Goal: Information Seeking & Learning: Learn about a topic

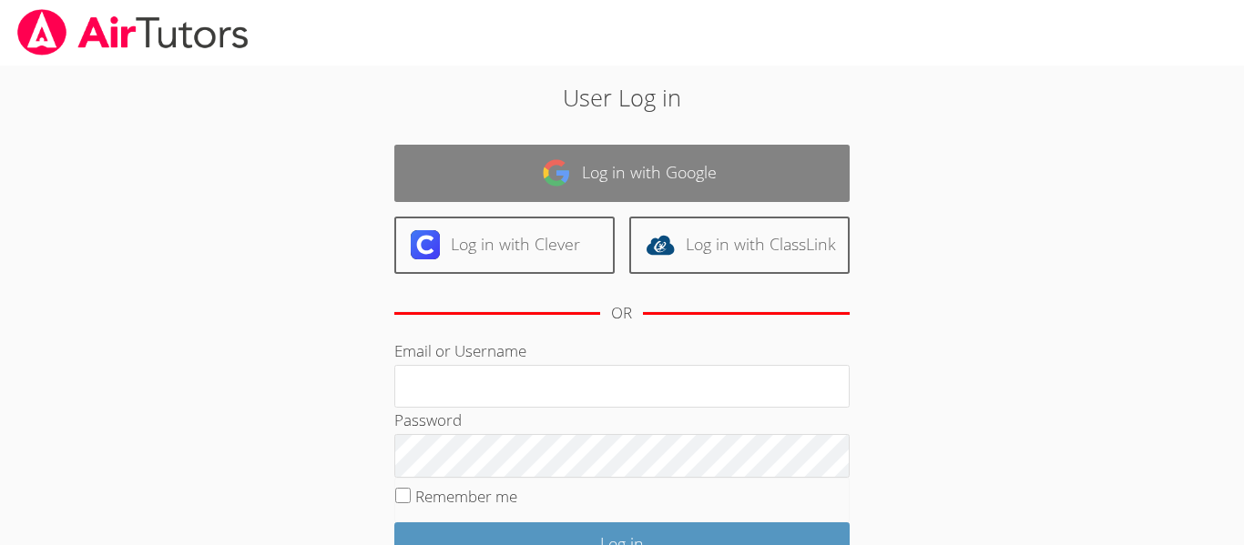
click at [577, 157] on link "Log in with Google" at bounding box center [621, 173] width 455 height 57
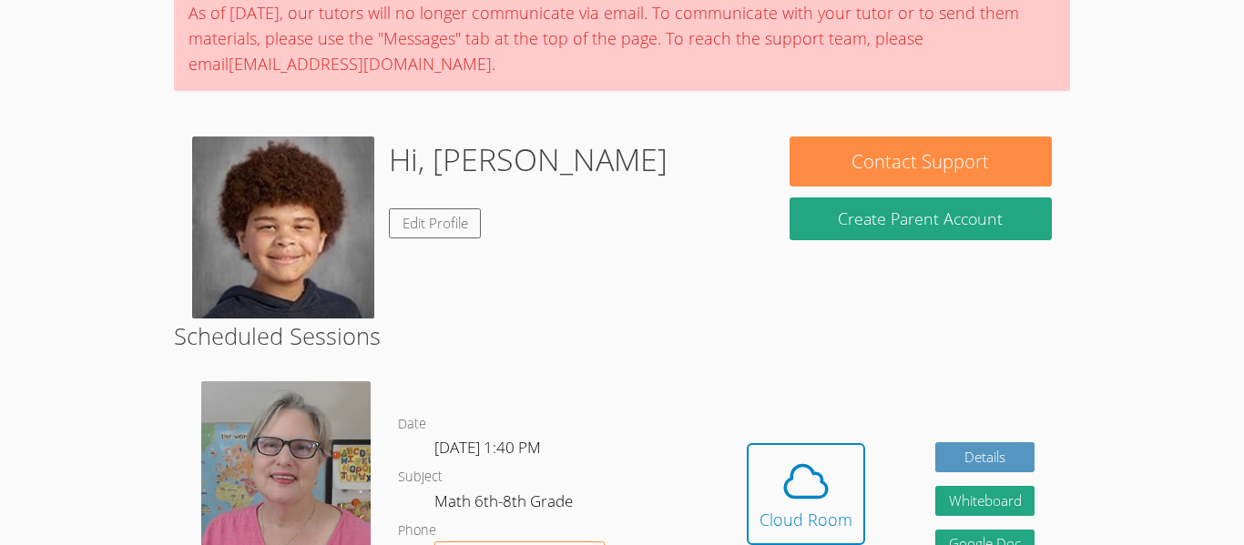
scroll to position [161, 0]
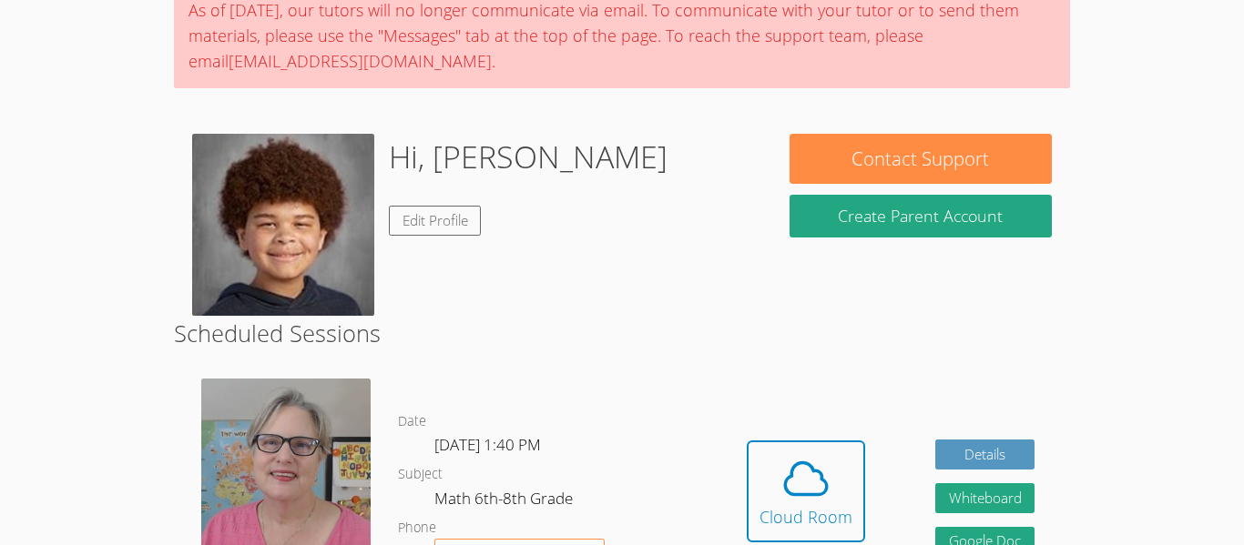
click at [336, 240] on img at bounding box center [283, 225] width 182 height 182
click at [784, 519] on div "Cloud Room" at bounding box center [805, 516] width 93 height 25
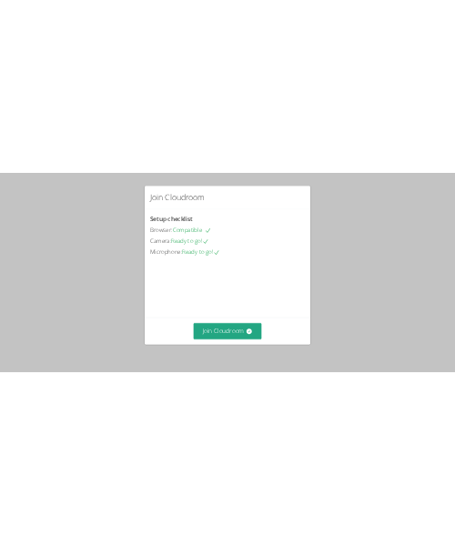
scroll to position [126, 0]
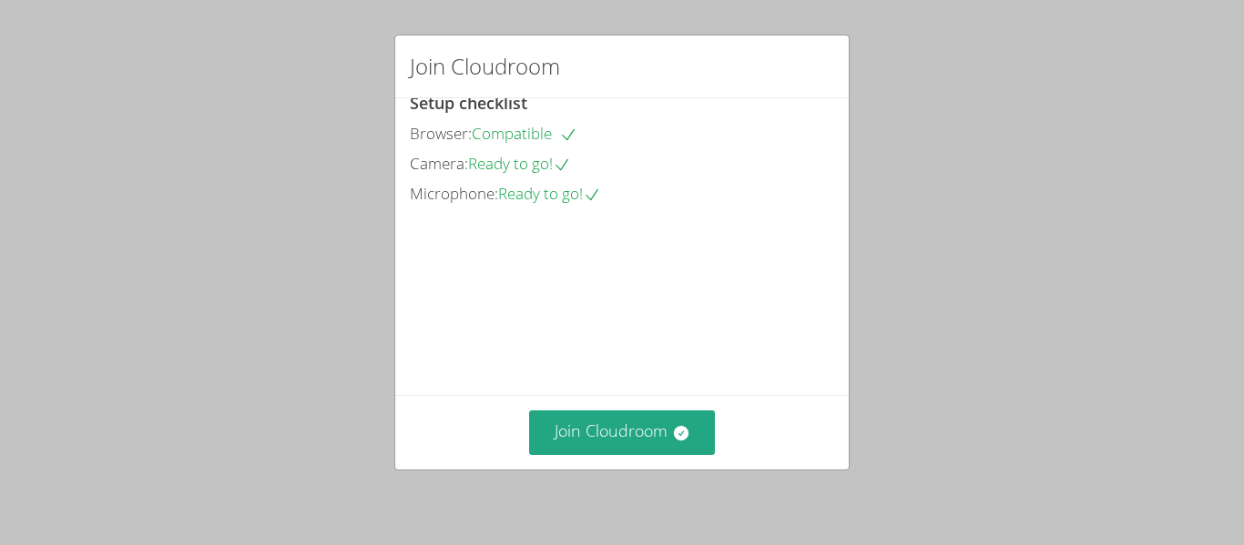
click at [612, 407] on div "Join Cloudroom" at bounding box center [621, 432] width 453 height 75
click at [613, 433] on button "Join Cloudroom" at bounding box center [622, 433] width 187 height 45
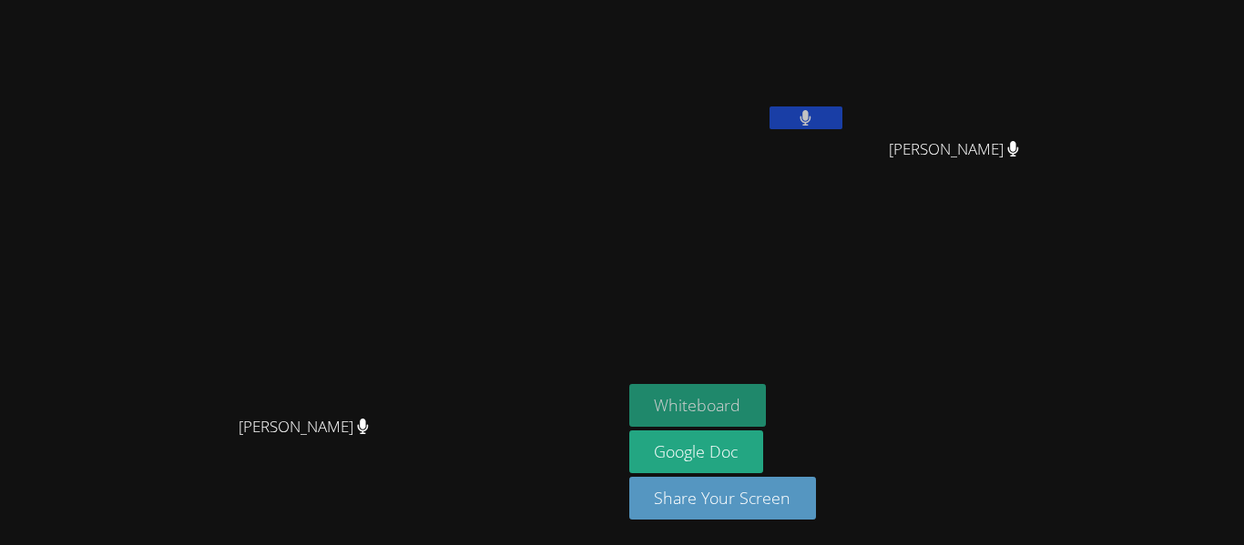
click at [767, 409] on button "Whiteboard" at bounding box center [698, 405] width 138 height 43
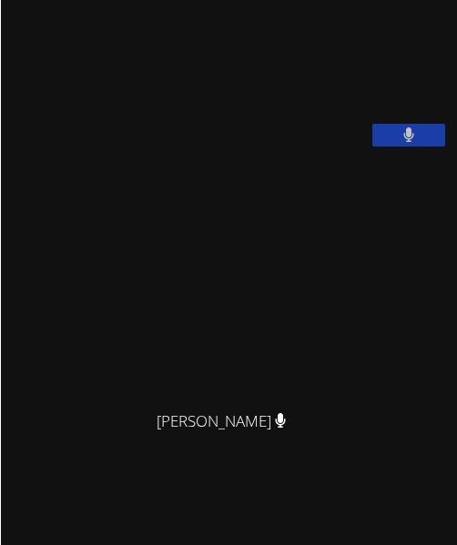
scroll to position [332, 0]
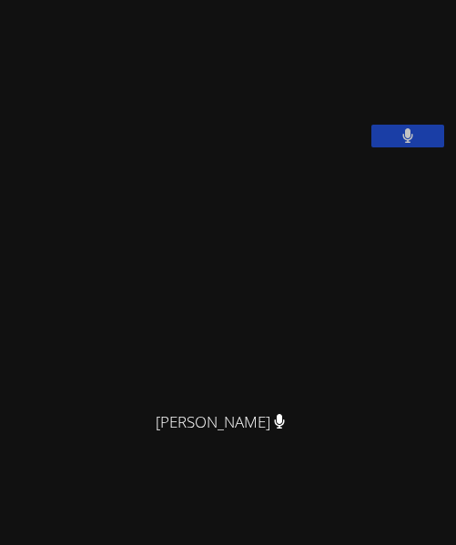
click at [162, 361] on video at bounding box center [227, 279] width 273 height 248
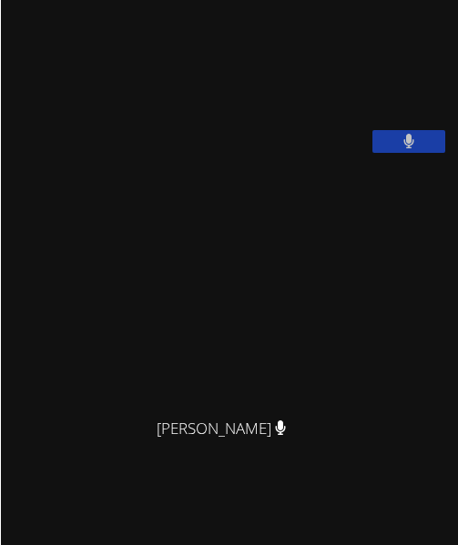
scroll to position [325, 0]
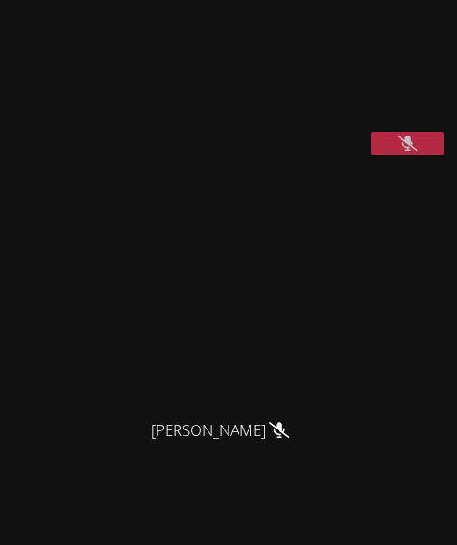
click at [398, 151] on icon at bounding box center [407, 143] width 19 height 15
click at [398, 155] on button at bounding box center [408, 143] width 73 height 23
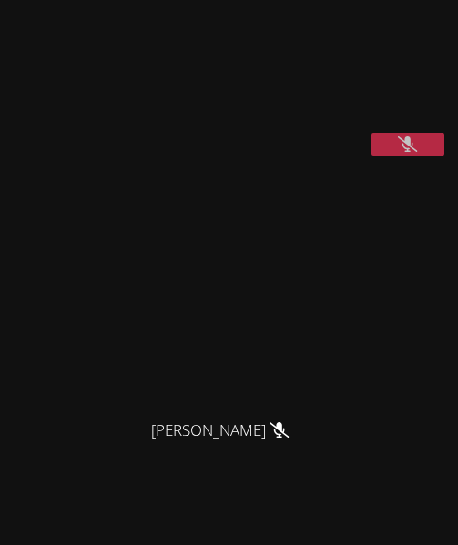
scroll to position [326, 0]
click at [384, 155] on button at bounding box center [408, 143] width 73 height 23
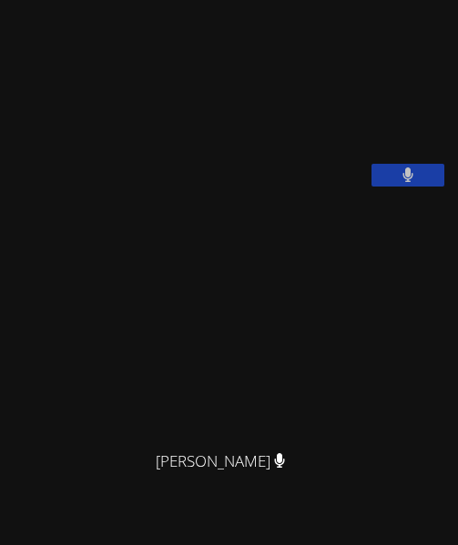
scroll to position [0, 0]
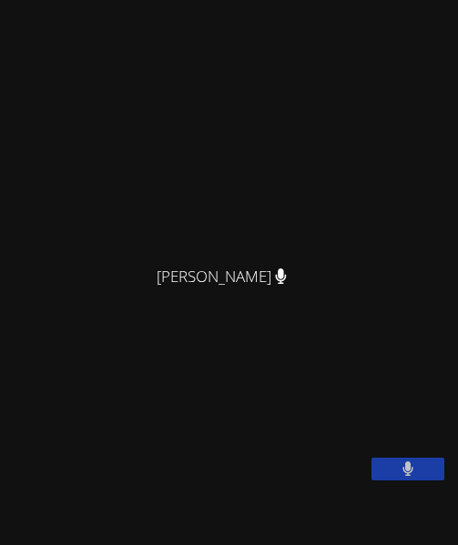
click at [93, 192] on video at bounding box center [229, 132] width 273 height 250
click at [280, 375] on video at bounding box center [143, 412] width 273 height 137
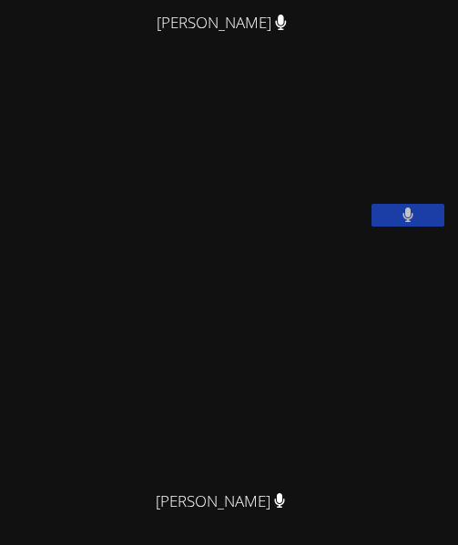
scroll to position [319, 0]
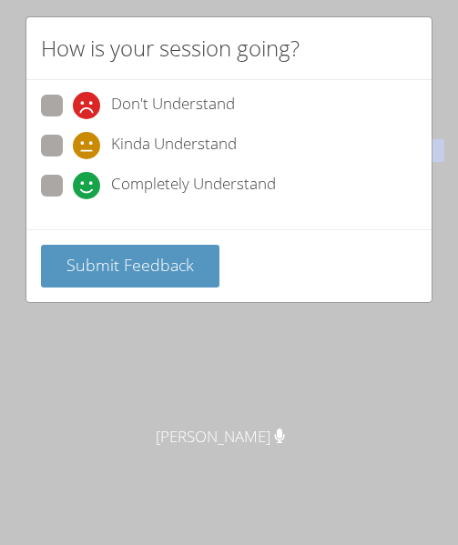
click at [116, 183] on span "Completely Understand" at bounding box center [193, 185] width 165 height 27
click at [88, 183] on input "Completely Understand" at bounding box center [80, 182] width 15 height 15
radio input "true"
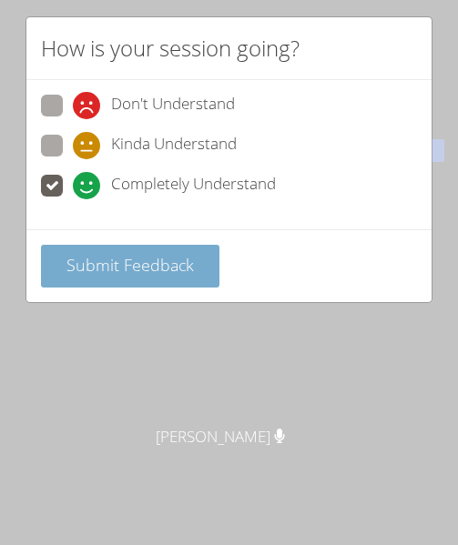
click at [105, 271] on span "Submit Feedback" at bounding box center [129, 265] width 127 height 22
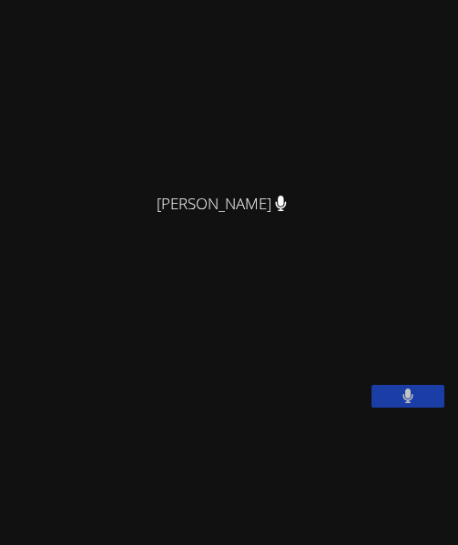
scroll to position [0, 0]
